Goal: Check status: Check status

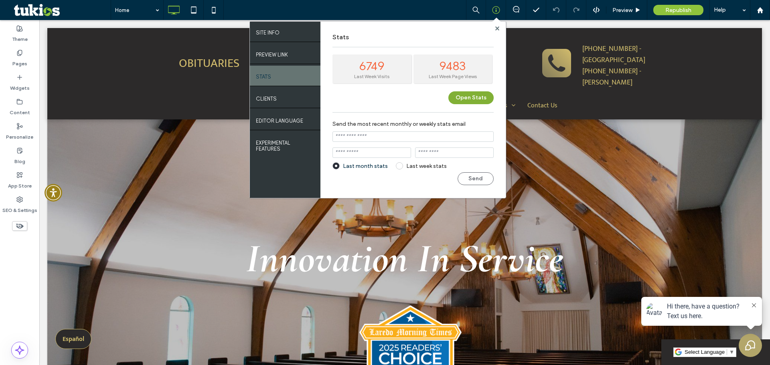
click at [481, 92] on button "Open Stats" at bounding box center [470, 97] width 45 height 13
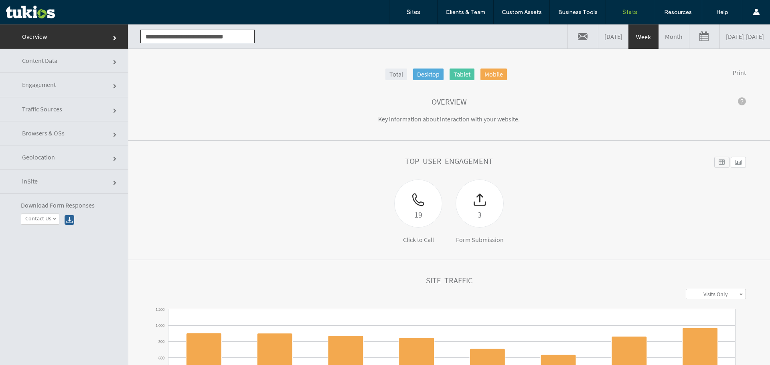
click at [690, 39] on link at bounding box center [705, 36] width 30 height 24
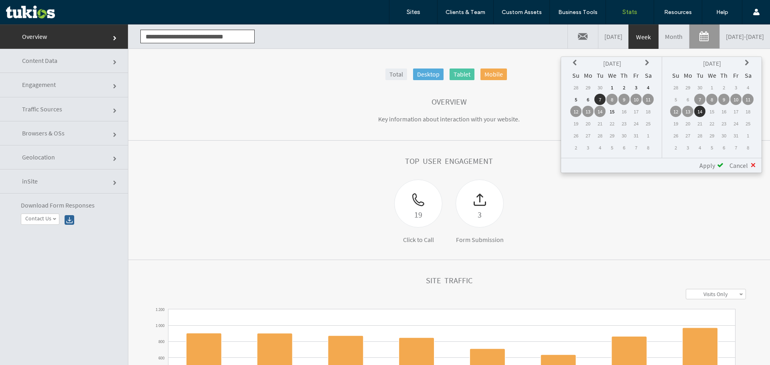
click at [578, 64] on icon at bounding box center [576, 63] width 6 height 6
click at [579, 64] on th at bounding box center [575, 63] width 11 height 11
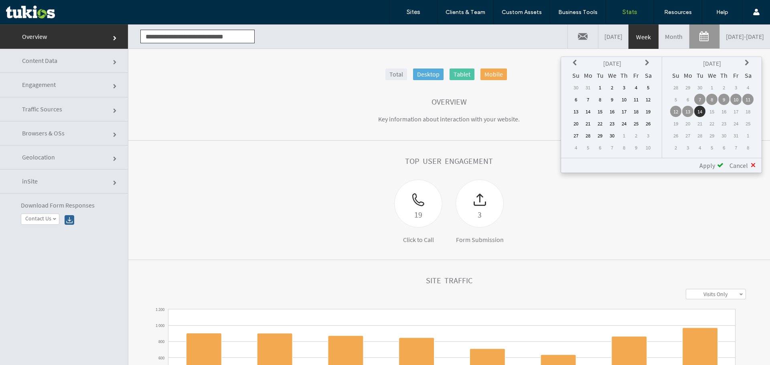
click at [579, 64] on th at bounding box center [575, 63] width 11 height 11
click at [615, 84] on td "1" at bounding box center [612, 87] width 11 height 11
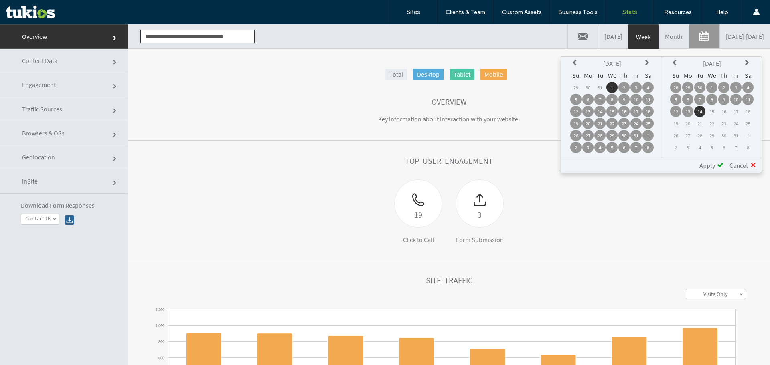
click at [703, 108] on td "14" at bounding box center [699, 111] width 11 height 11
click at [711, 168] on span "Apply" at bounding box center [708, 166] width 16 height 8
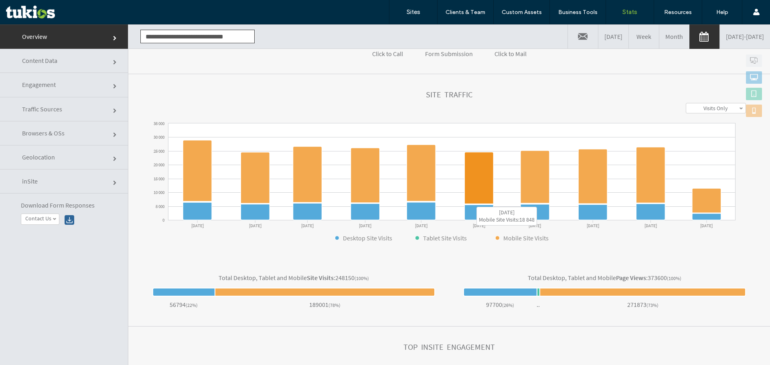
scroll to position [187, 0]
drag, startPoint x: 334, startPoint y: 278, endPoint x: 352, endPoint y: 278, distance: 18.1
click at [352, 278] on div "Total Desktop, Tablet and Mobile Site Visits : 248150 (100%)" at bounding box center [293, 278] width 283 height 8
drag, startPoint x: 162, startPoint y: 152, endPoint x: 125, endPoint y: 153, distance: 36.5
click at [125, 153] on div "**********" at bounding box center [385, 206] width 770 height 365
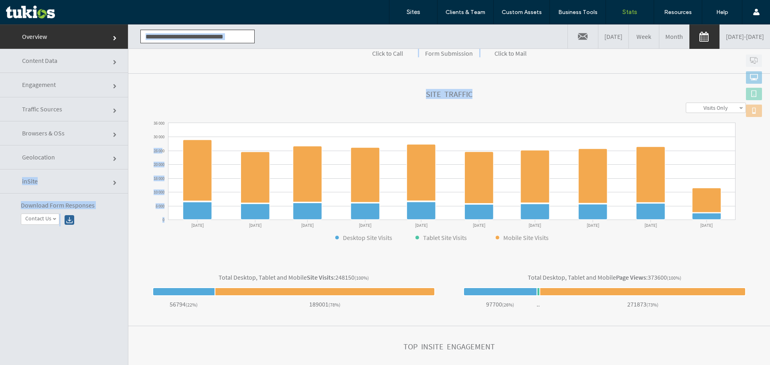
click at [154, 148] on text "25 000" at bounding box center [159, 151] width 11 height 6
drag, startPoint x: 151, startPoint y: 151, endPoint x: 179, endPoint y: 152, distance: 28.1
click at [179, 152] on icon "0 5 000 10 000 15 000 20 000 25 000 30 000 35 000 Jan '25 Feb '25 Mar '25 Apr '…" at bounding box center [443, 181] width 583 height 120
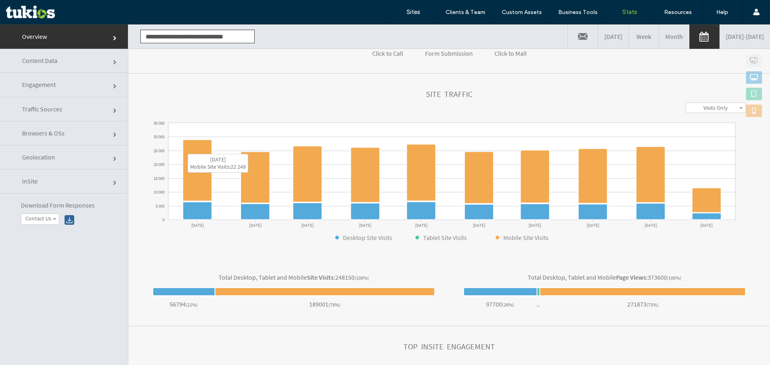
click at [277, 98] on div "Site Traffic" at bounding box center [449, 96] width 594 height 13
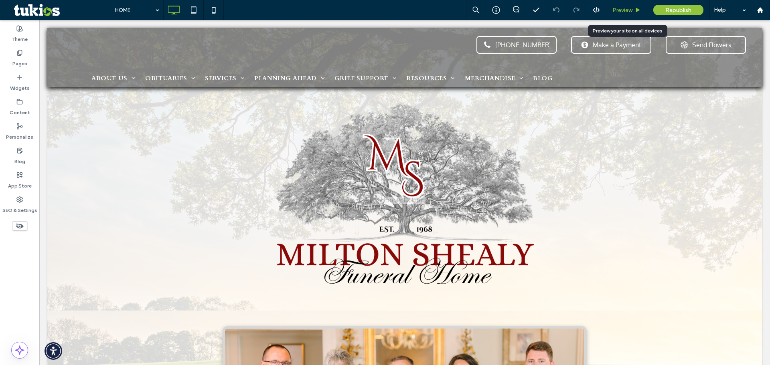
click at [621, 7] on span "Preview" at bounding box center [623, 10] width 20 height 7
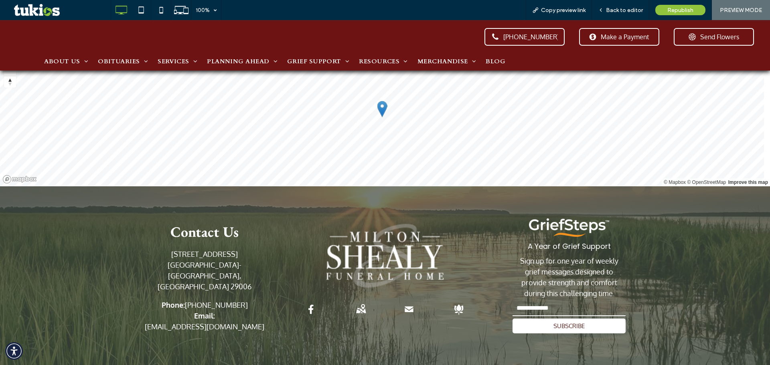
scroll to position [1422, 0]
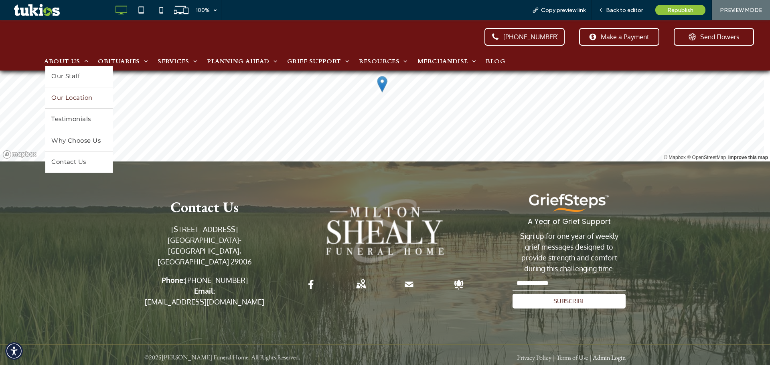
click at [77, 99] on span "Our Location" at bounding box center [71, 97] width 41 height 9
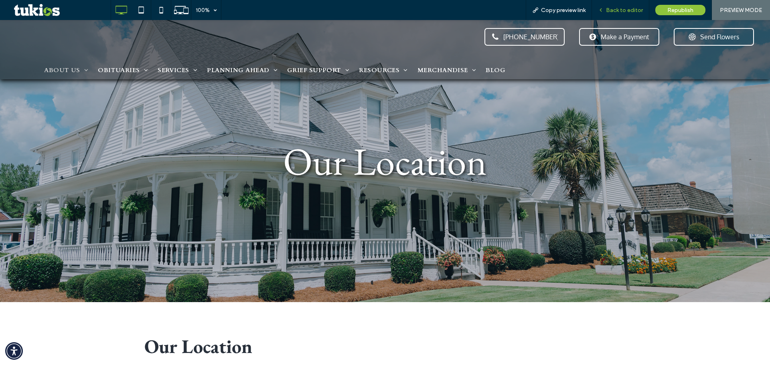
click at [620, 7] on span "Back to editor" at bounding box center [624, 10] width 37 height 7
